Goal: Task Accomplishment & Management: Use online tool/utility

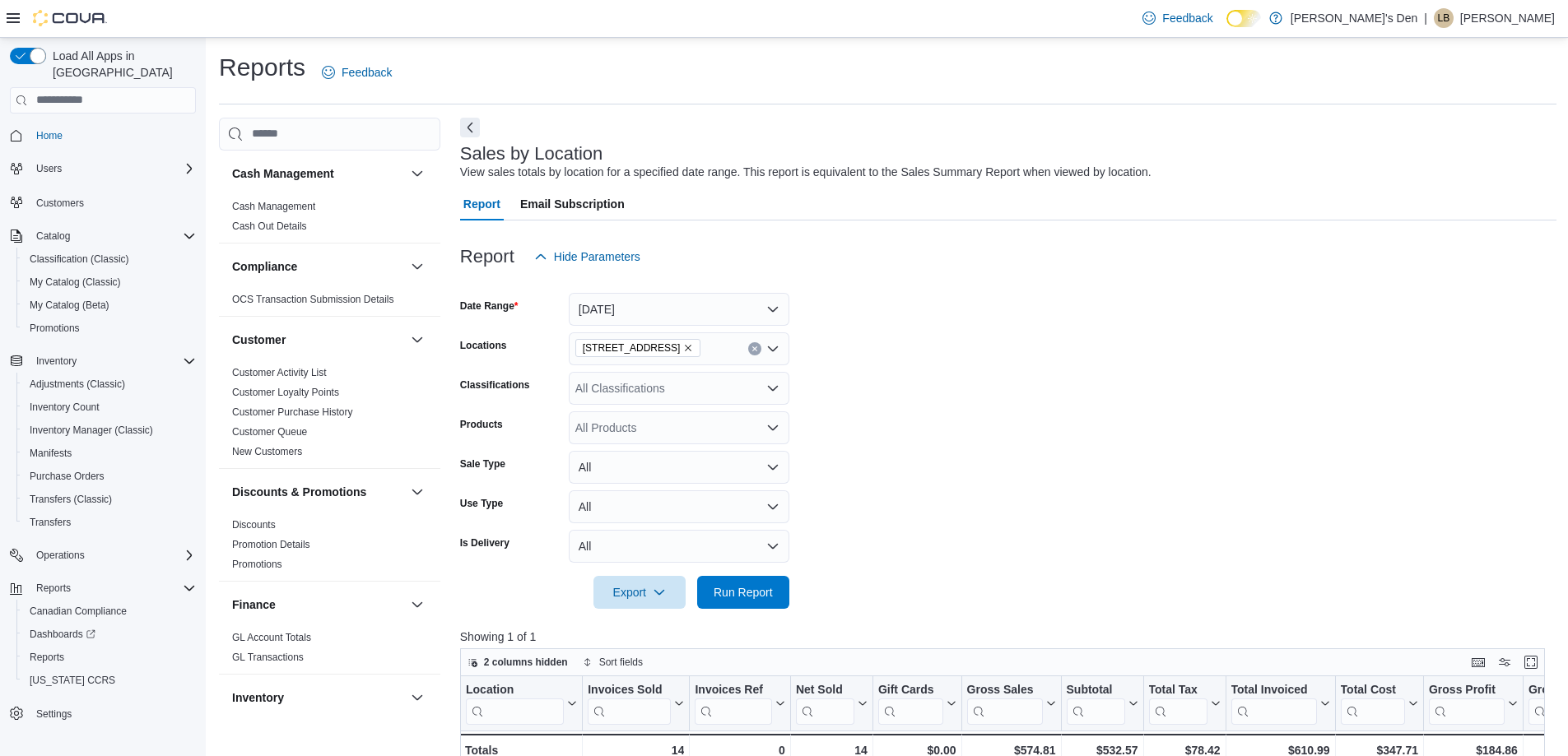
scroll to position [83, 0]
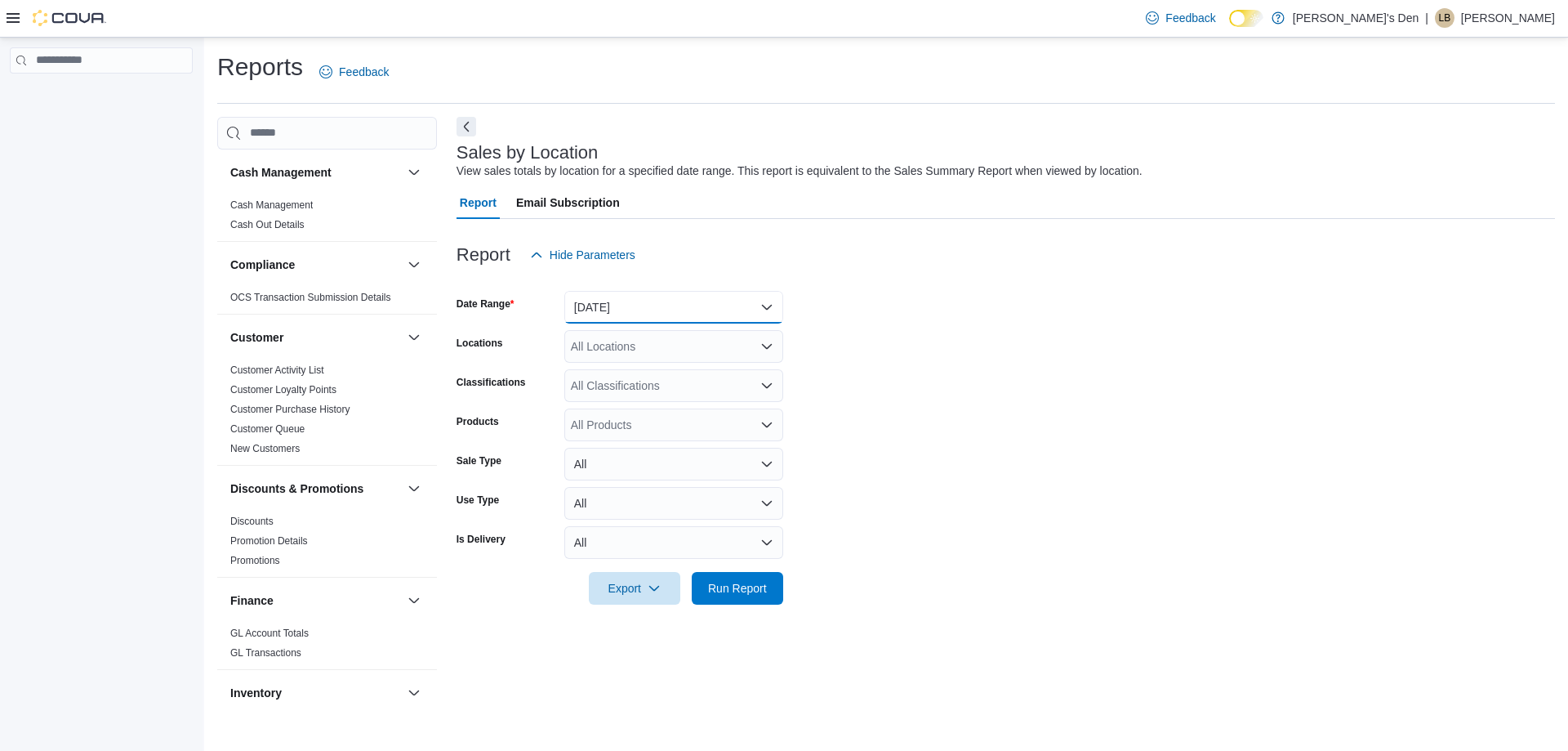
click at [614, 298] on button "[DATE]" at bounding box center [674, 307] width 219 height 32
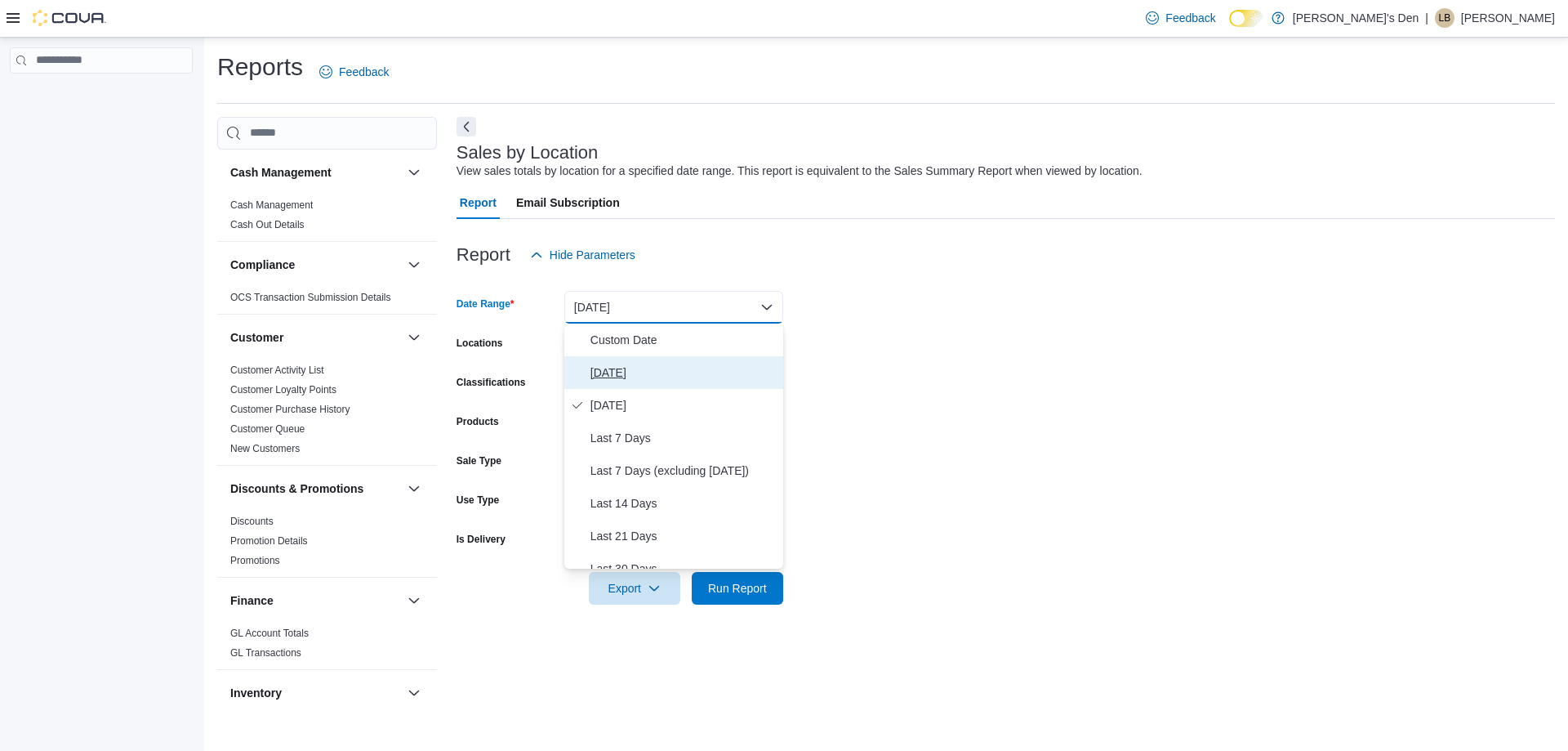
click at [626, 374] on span "[DATE]" at bounding box center [684, 373] width 186 height 20
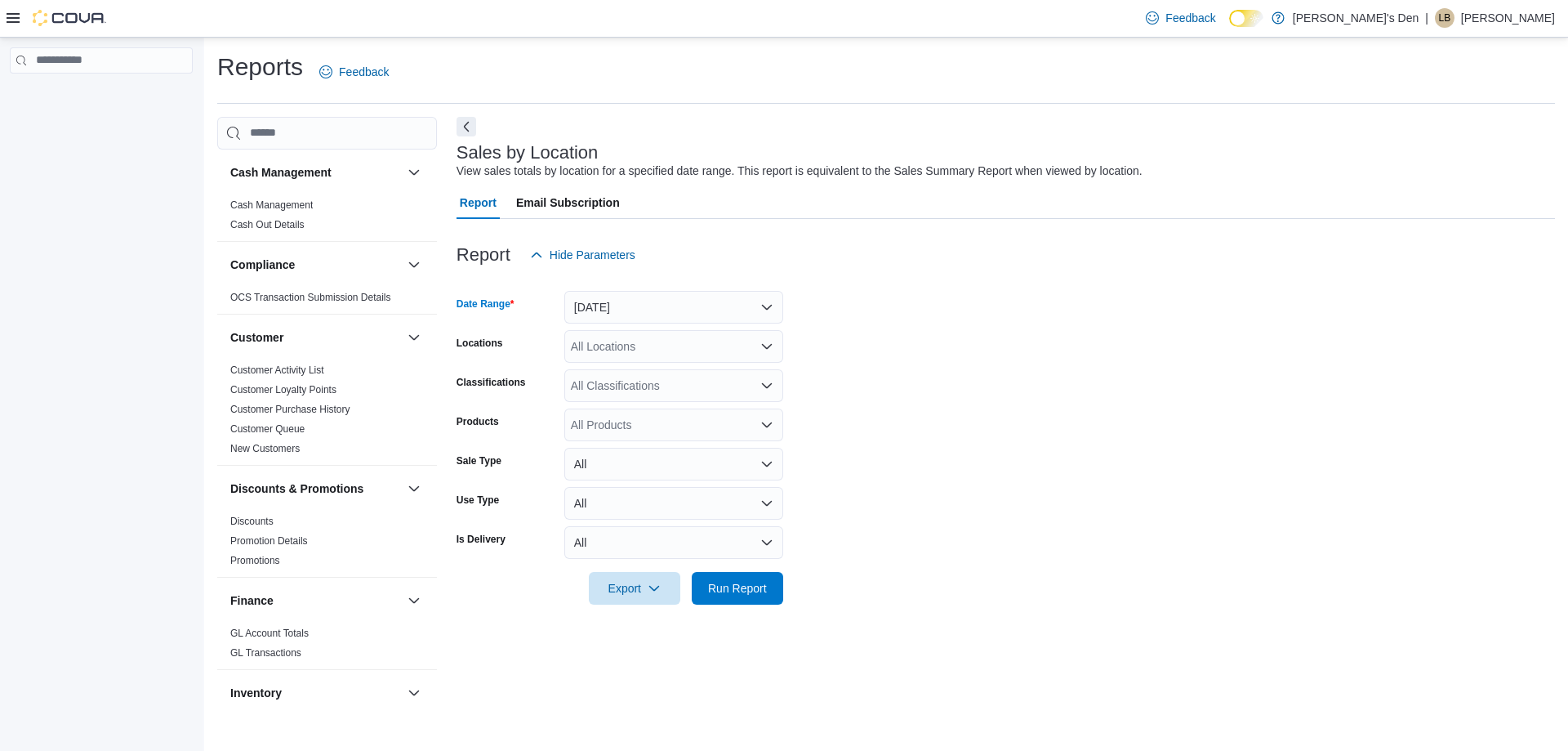
click at [629, 340] on div "All Locations" at bounding box center [674, 347] width 219 height 32
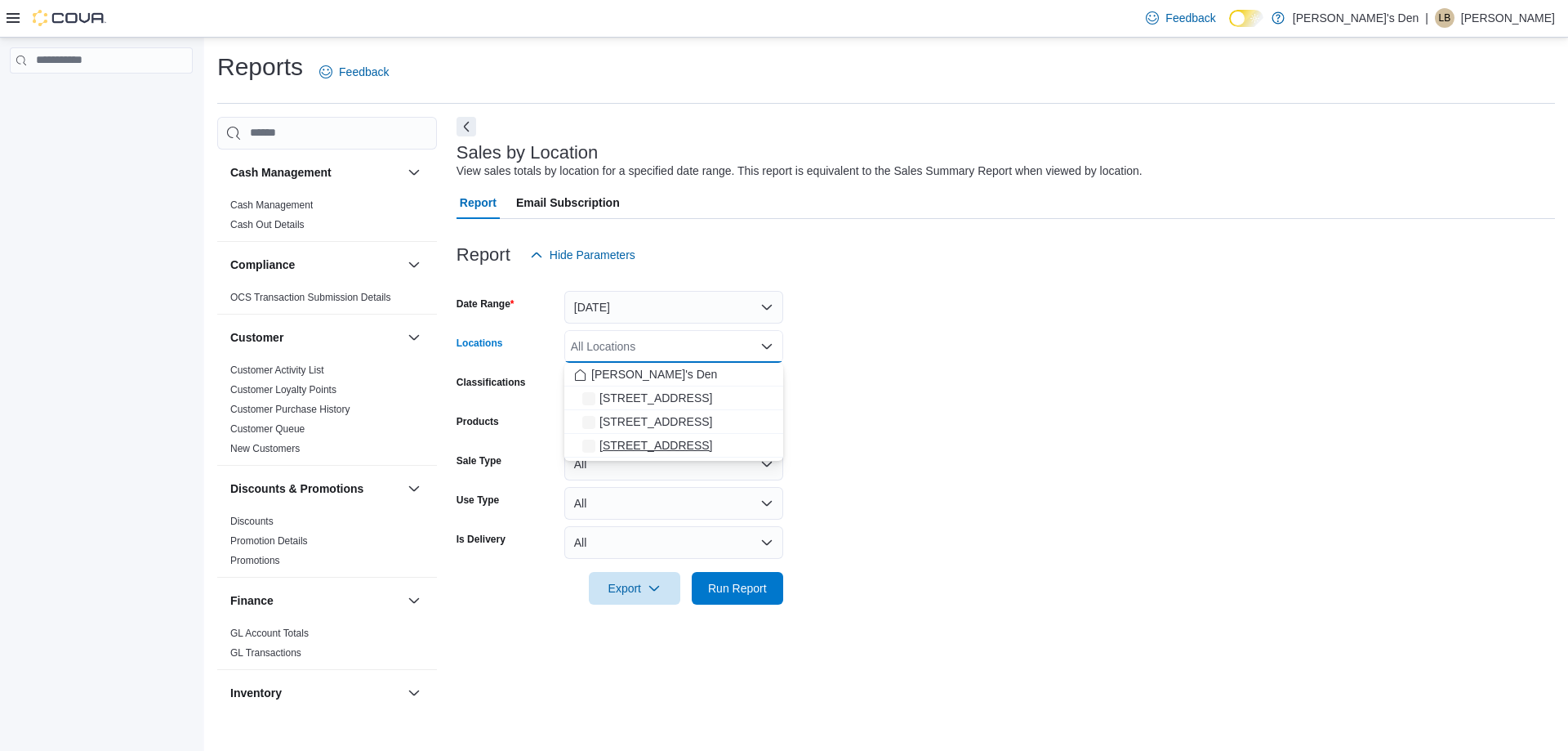
click at [656, 447] on span "[STREET_ADDRESS]" at bounding box center [655, 445] width 113 height 16
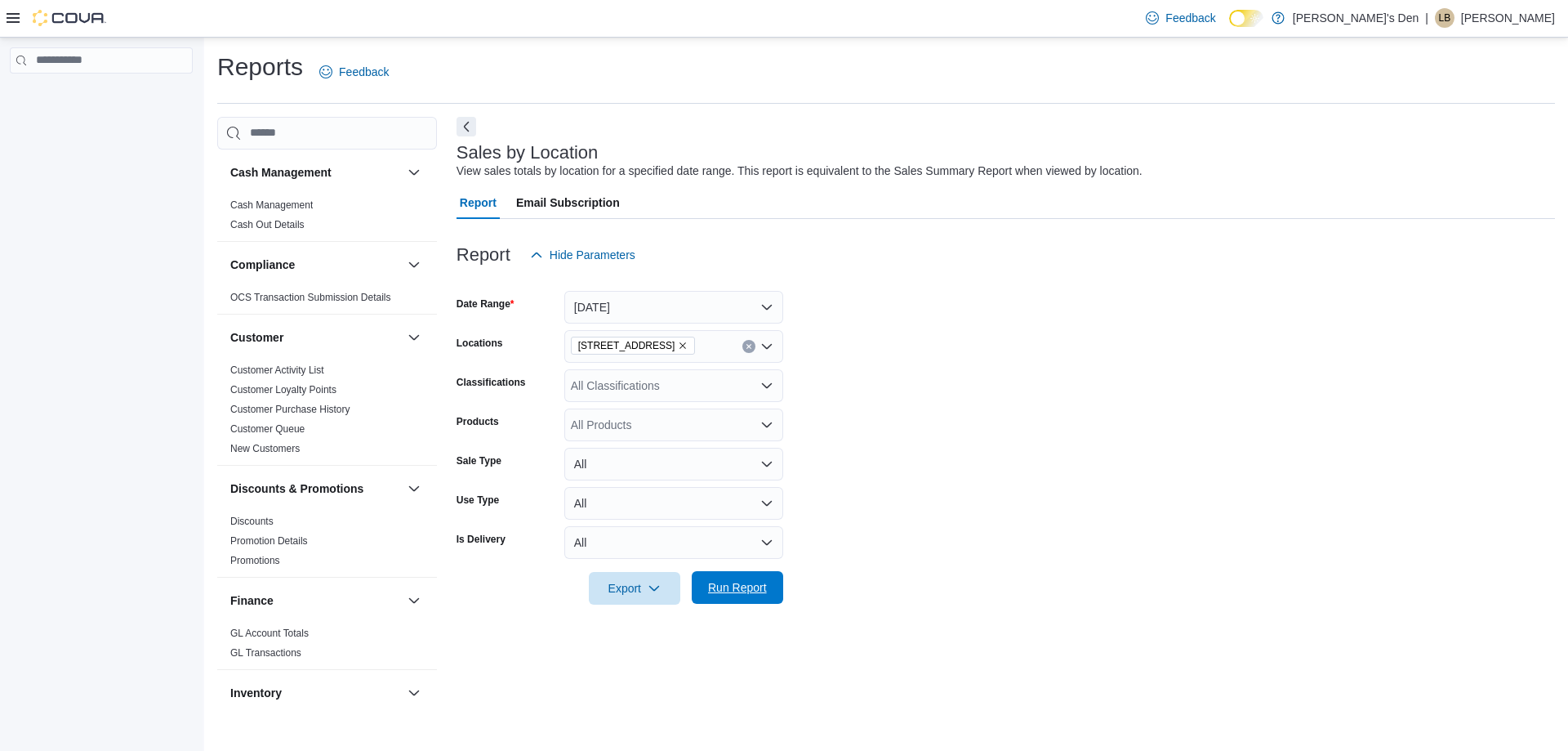
click at [736, 589] on span "Run Report" at bounding box center [737, 588] width 59 height 16
